Goal: Communication & Community: Answer question/provide support

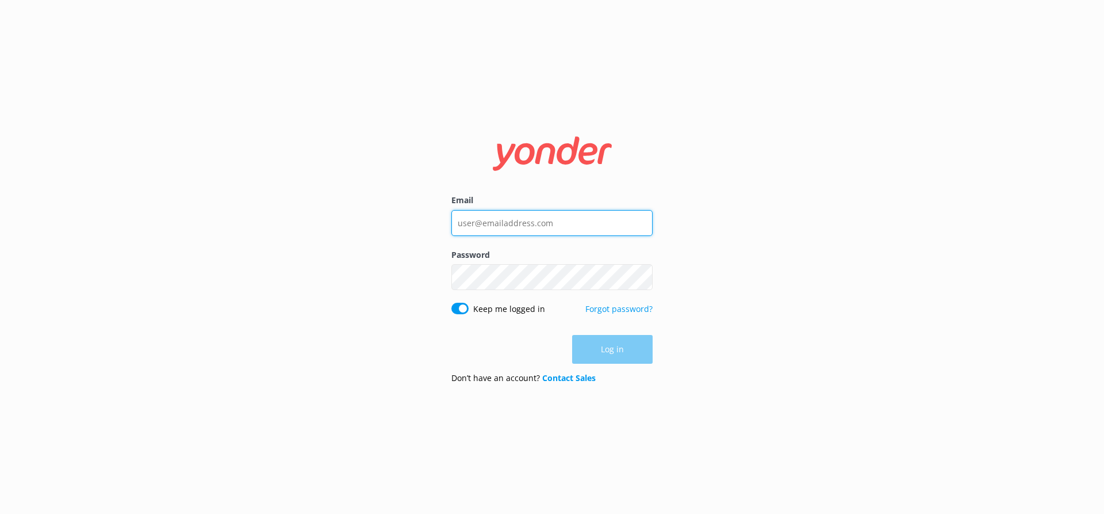
type input "[EMAIL_ADDRESS][DOMAIN_NAME]"
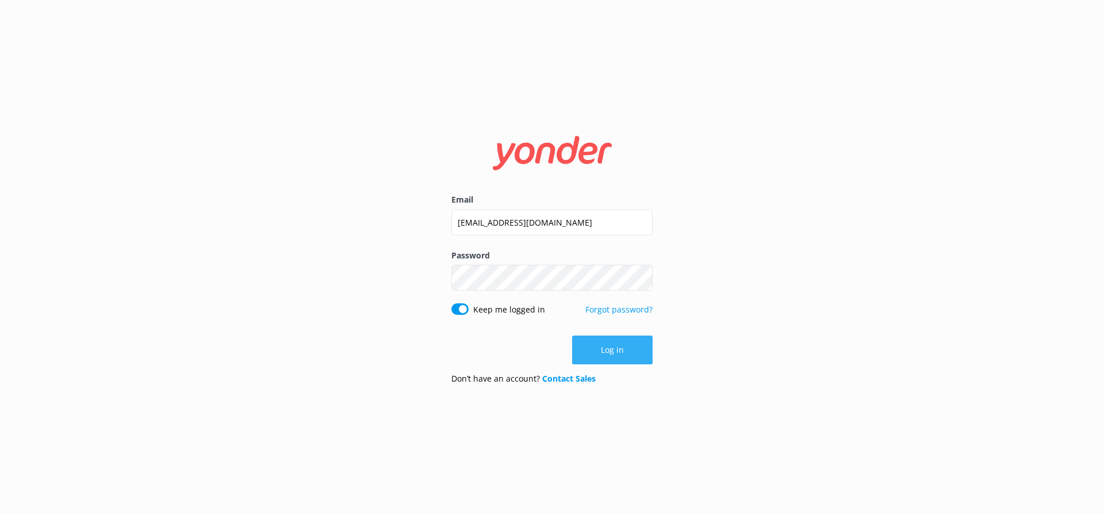
click at [631, 353] on div "Log in" at bounding box center [551, 349] width 201 height 29
click at [618, 345] on button "Log in" at bounding box center [612, 349] width 81 height 29
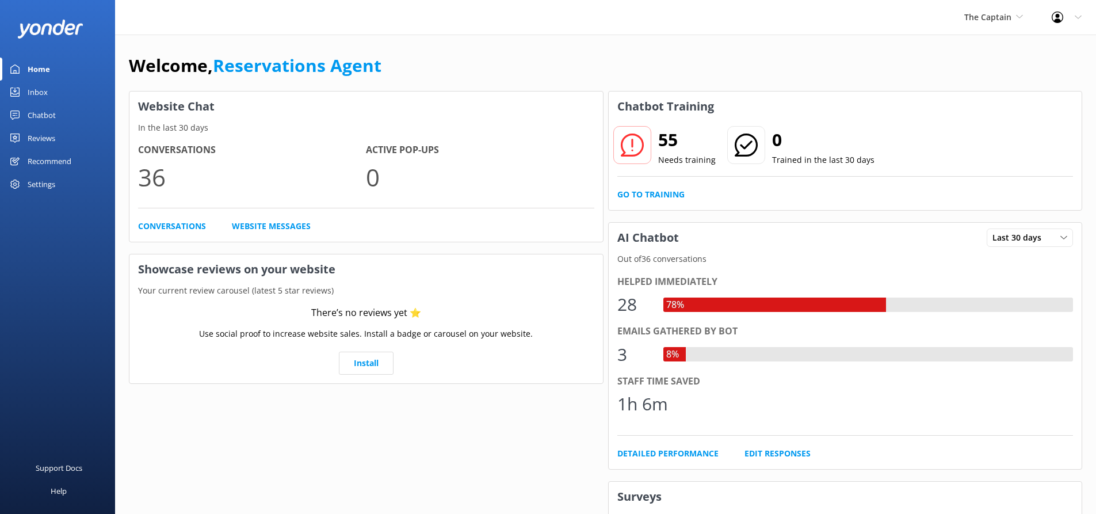
click at [39, 88] on div "Inbox" at bounding box center [38, 92] width 20 height 23
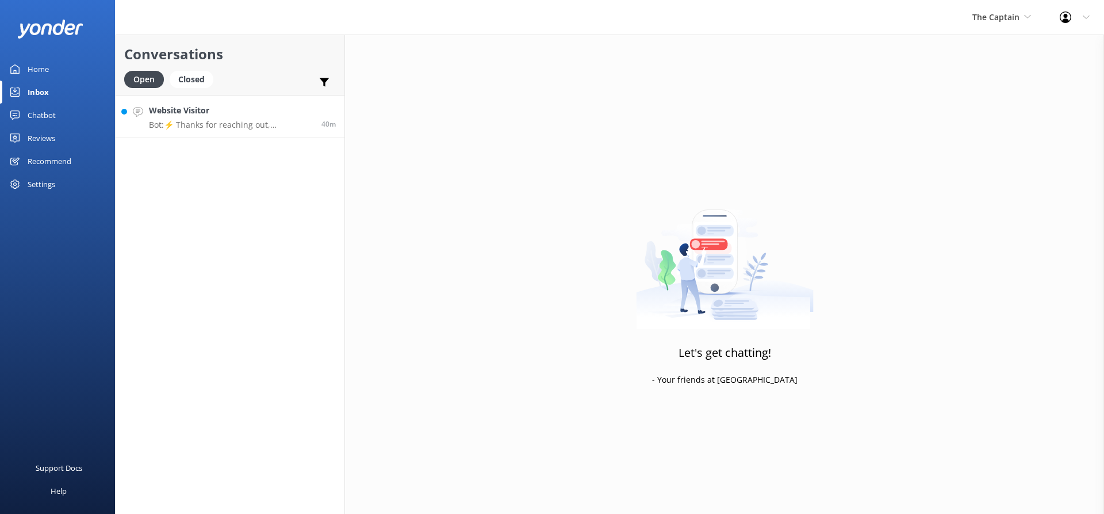
click at [237, 117] on div "Website Visitor Bot: ⚡ Thanks for reaching out, Submarine Explorer! 🌊 We've got…" at bounding box center [231, 116] width 164 height 25
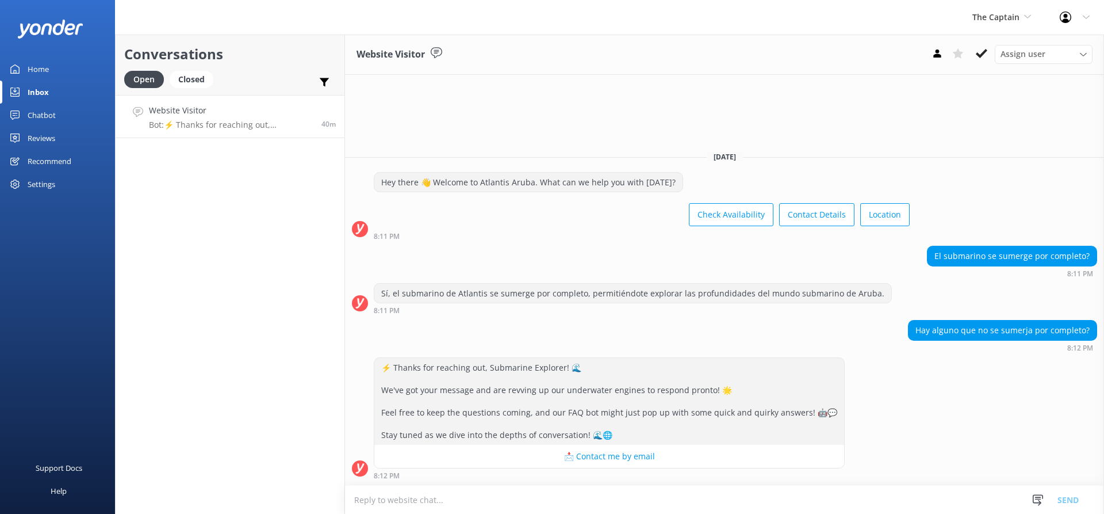
click at [392, 498] on textarea at bounding box center [724, 499] width 759 height 28
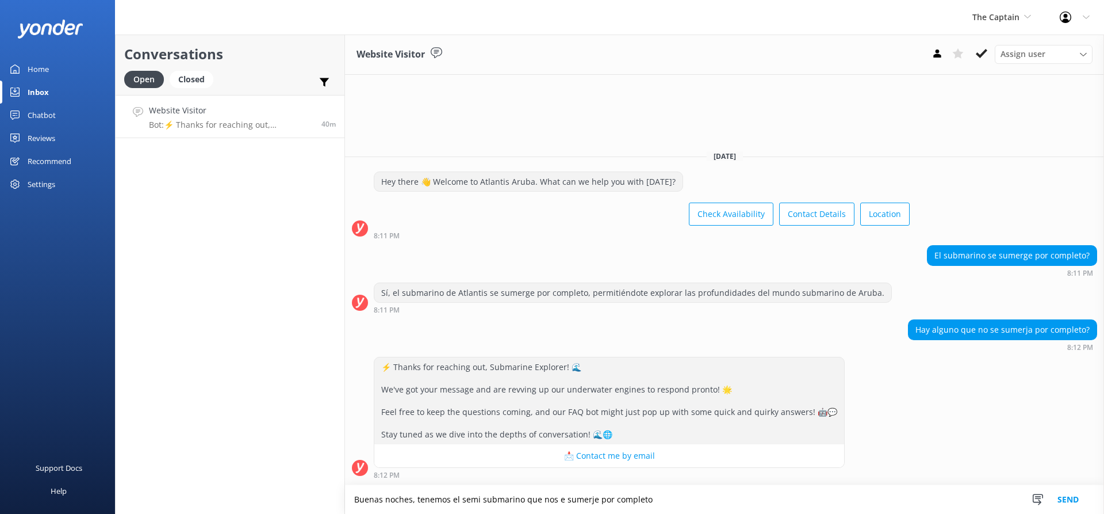
type textarea "Buenas noches, tenemos el semi submarino que nos e sumerje por completo"
click at [1073, 494] on button "Send" at bounding box center [1068, 499] width 43 height 29
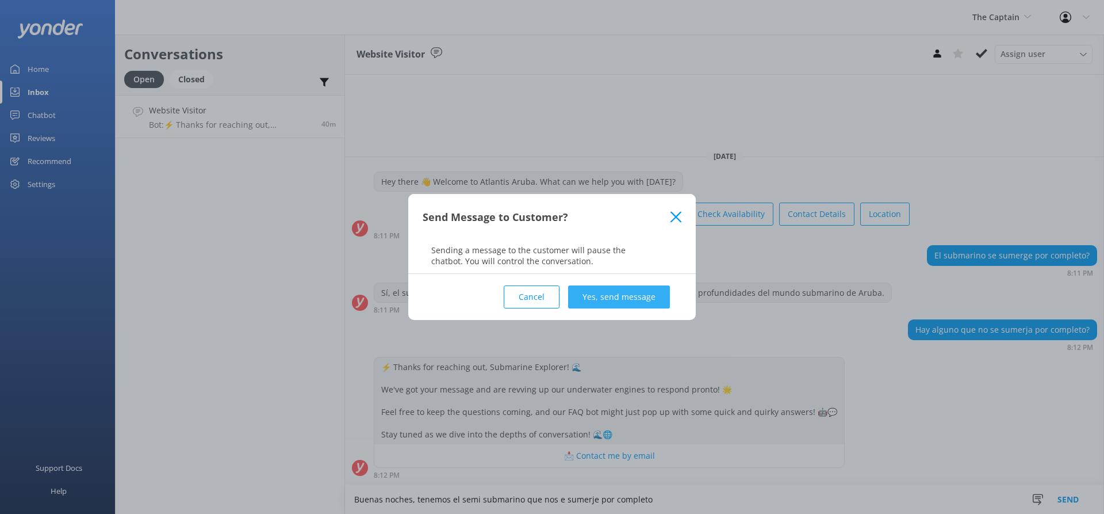
click at [627, 293] on button "Yes, send message" at bounding box center [619, 296] width 102 height 23
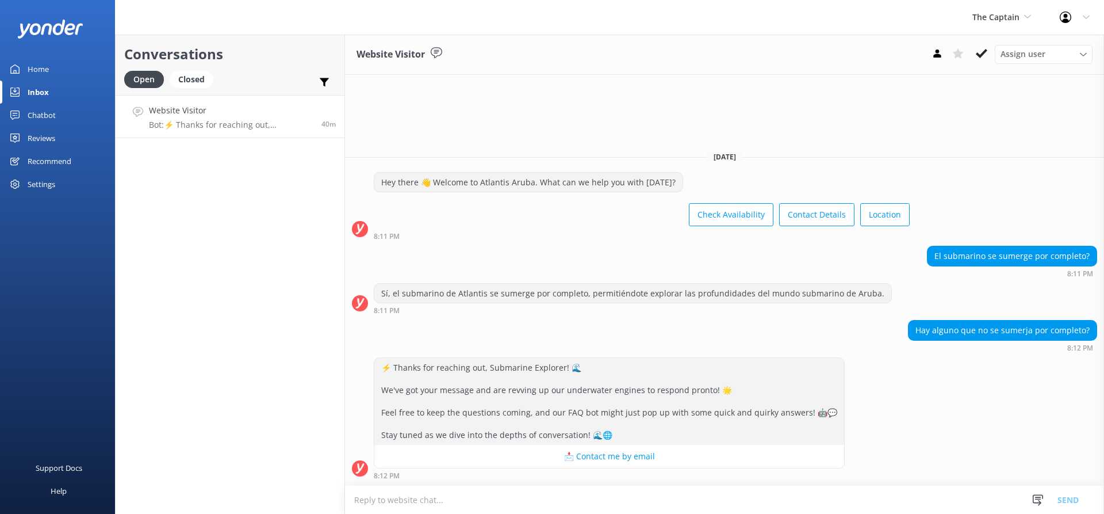
click at [33, 91] on div "Inbox" at bounding box center [38, 92] width 21 height 23
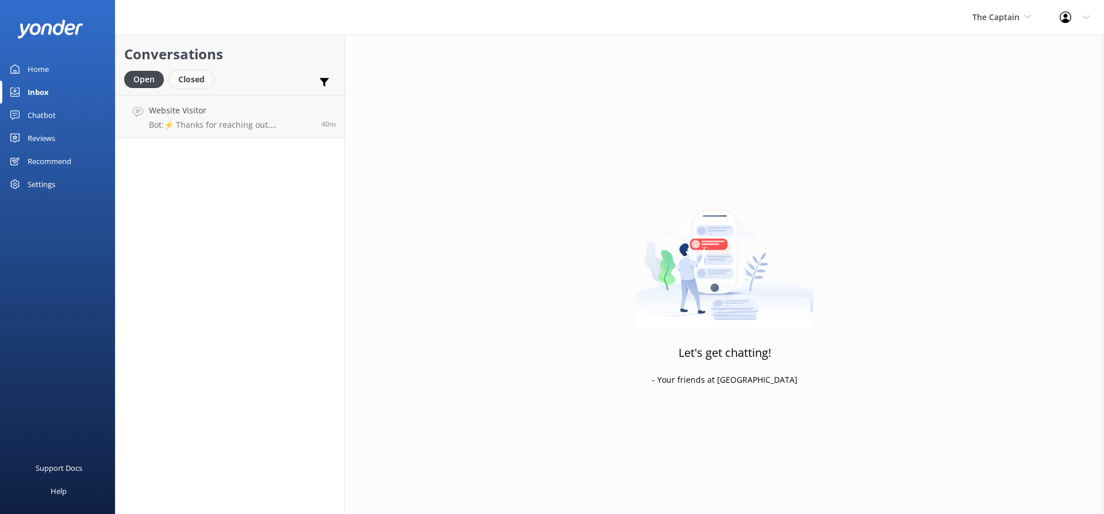
click at [193, 72] on div "Closed" at bounding box center [192, 79] width 44 height 17
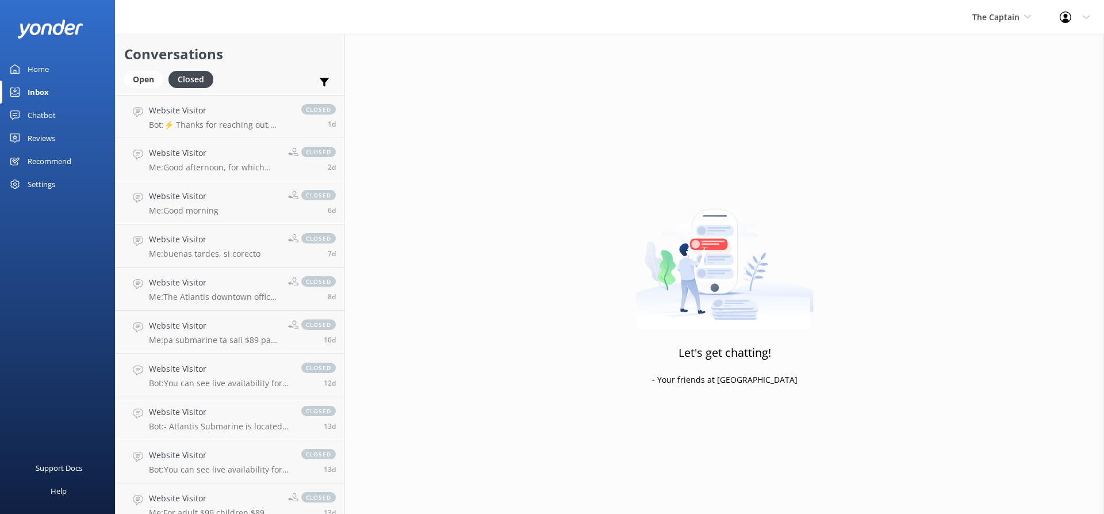
click at [37, 67] on div "Home" at bounding box center [38, 69] width 21 height 23
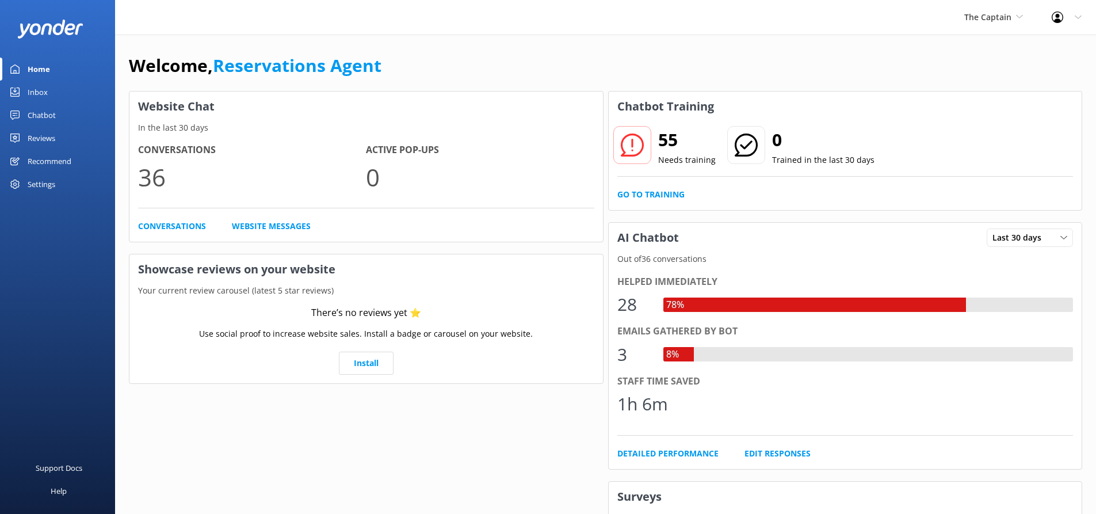
click at [39, 89] on div "Inbox" at bounding box center [38, 92] width 20 height 23
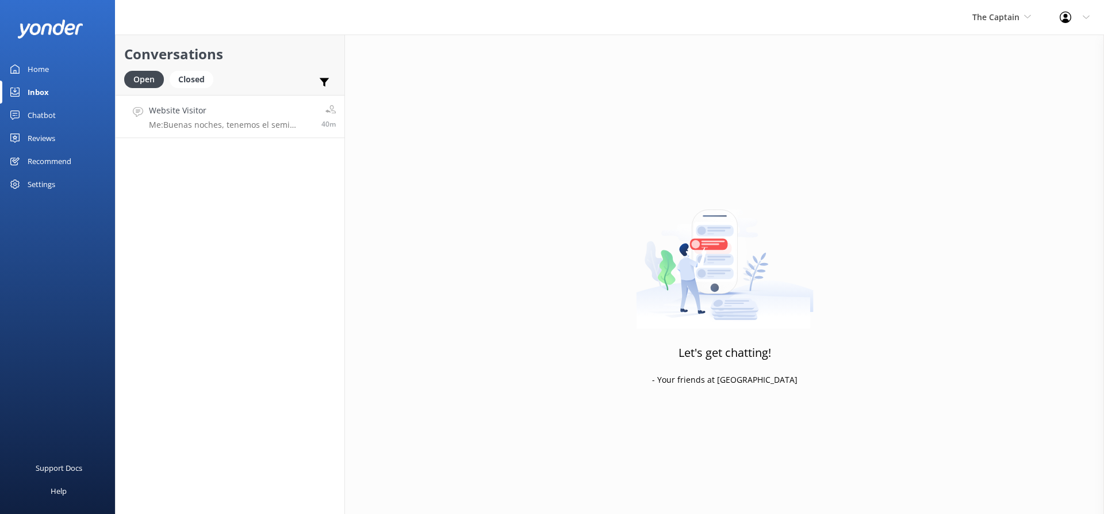
click at [235, 105] on h4 "Website Visitor" at bounding box center [231, 110] width 164 height 13
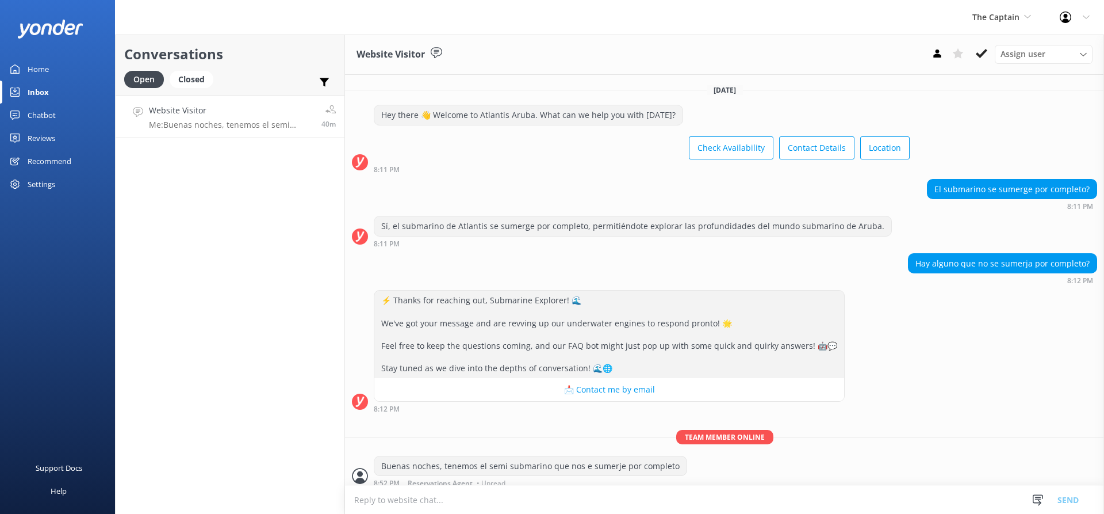
scroll to position [7, 0]
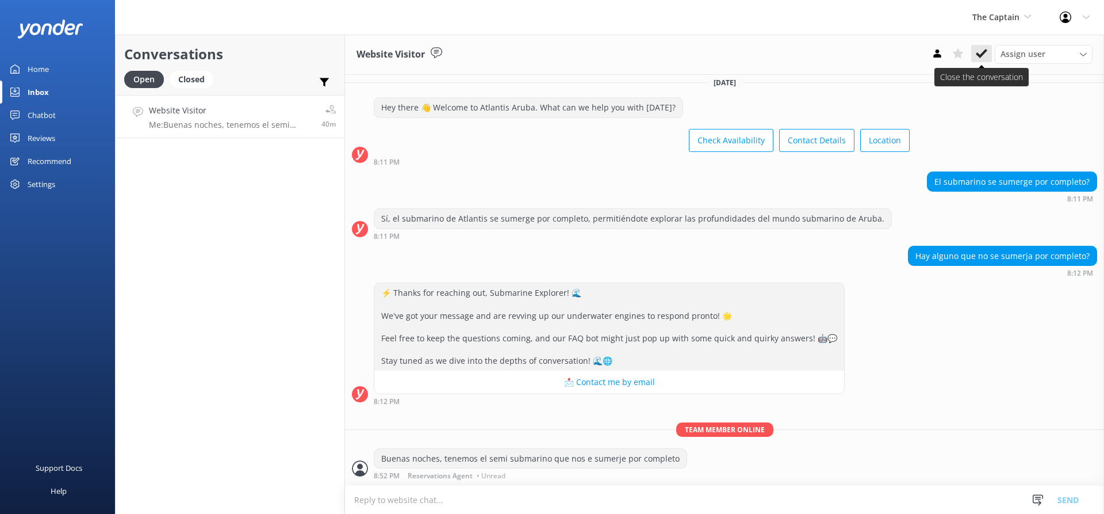
click at [984, 54] on use at bounding box center [982, 53] width 12 height 9
